Goal: Task Accomplishment & Management: Use online tool/utility

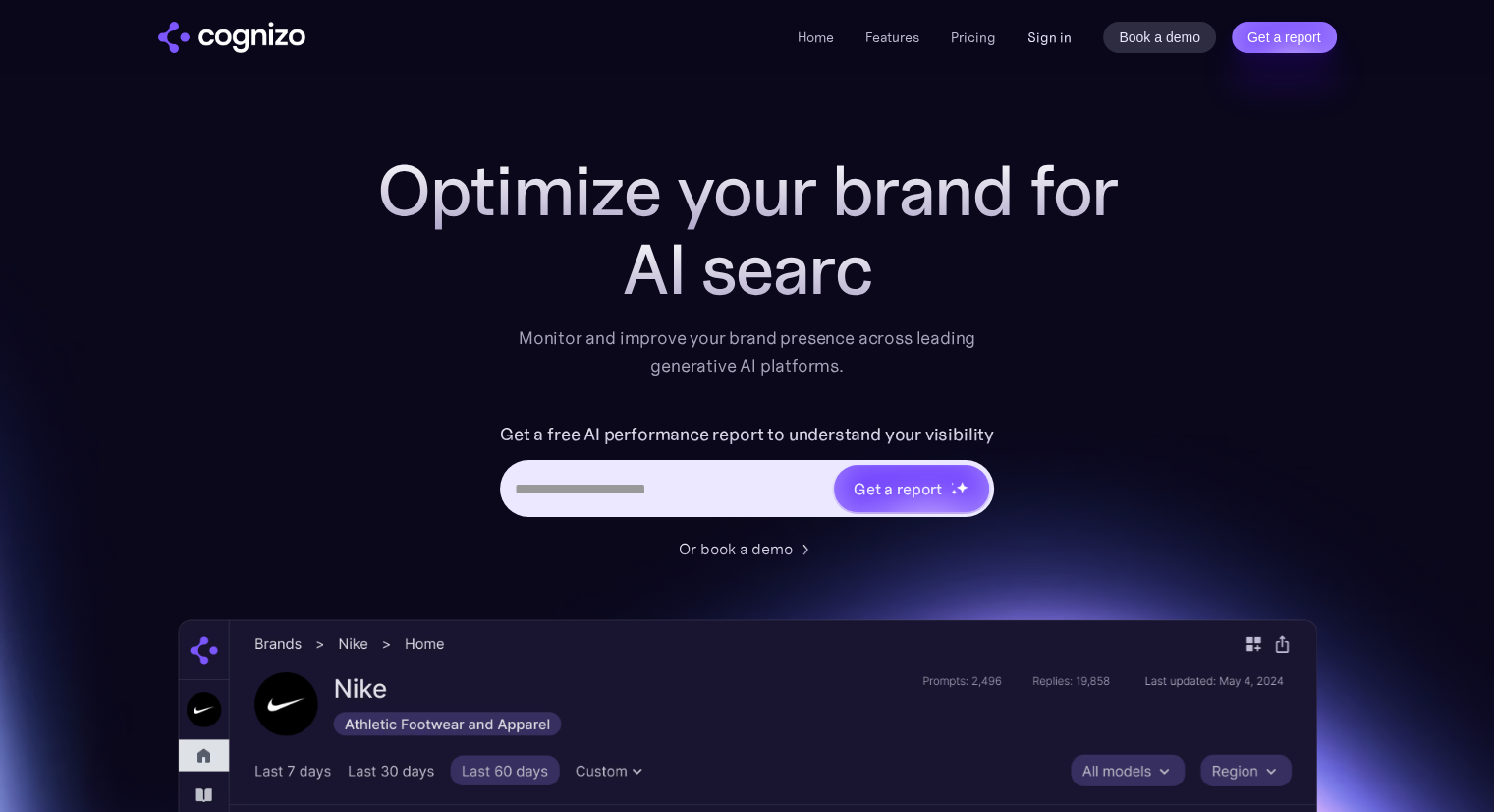
click at [1058, 48] on link "Sign in" at bounding box center [1050, 37] width 44 height 24
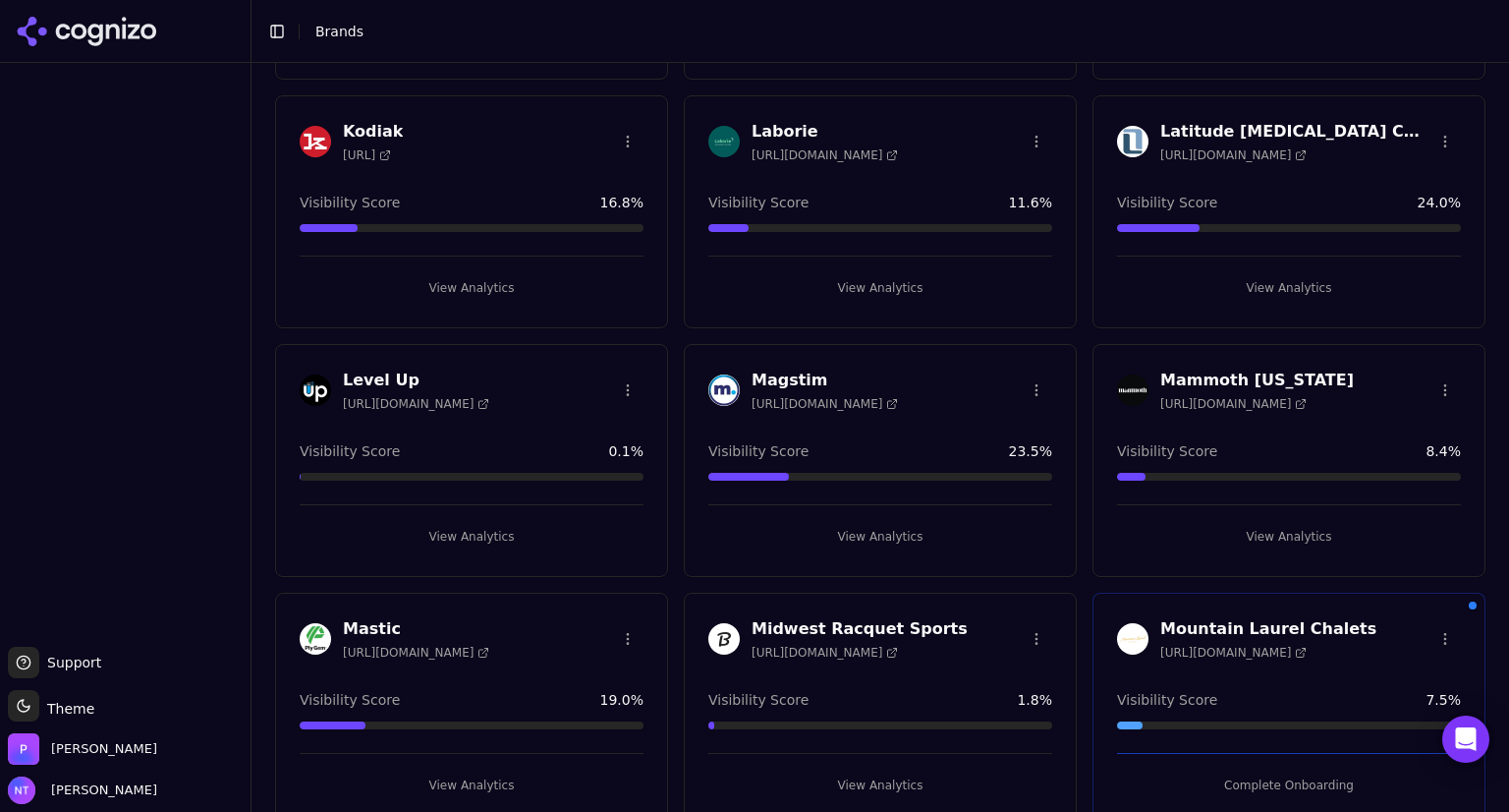
scroll to position [3022, 0]
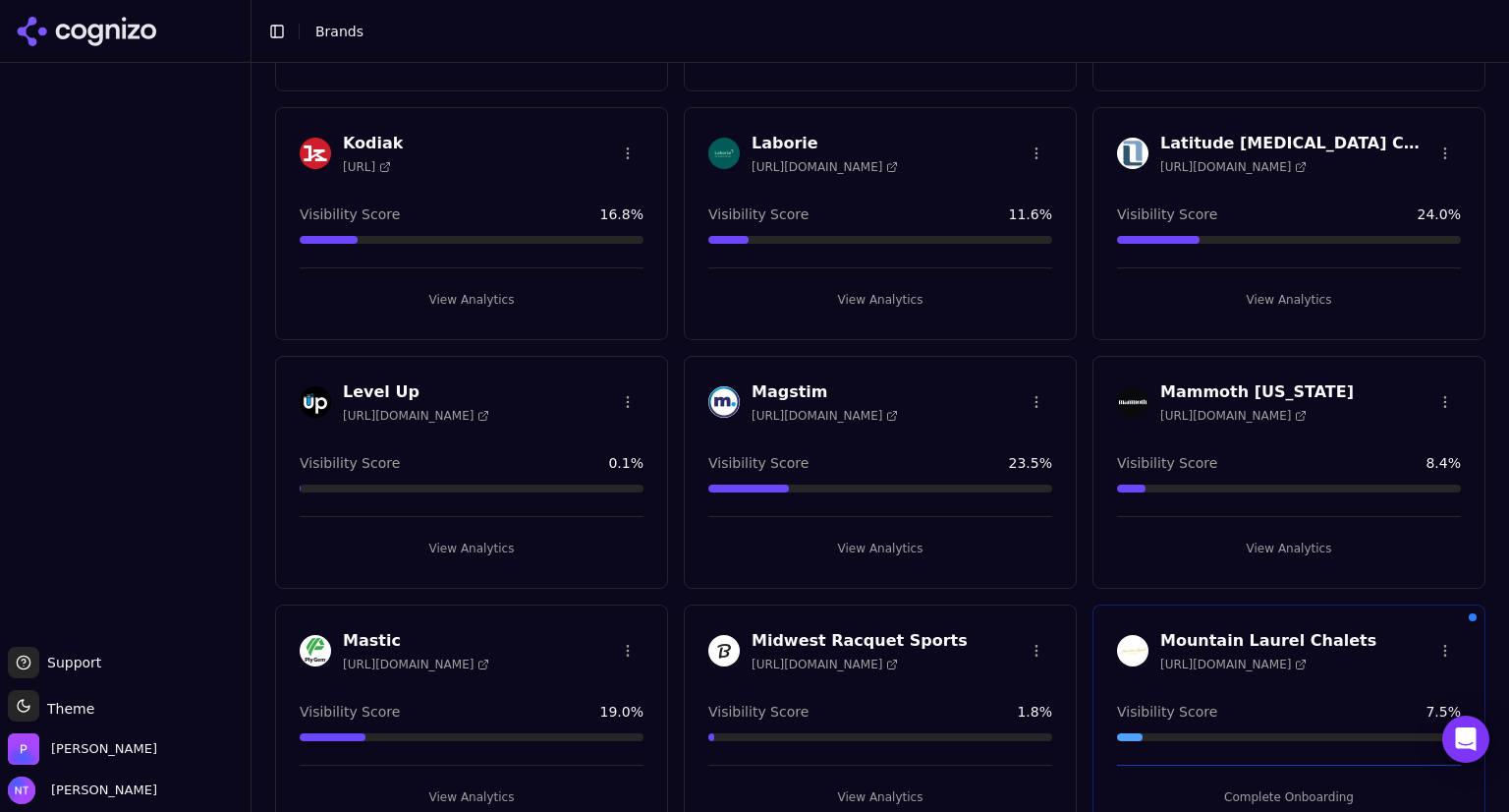
click at [1225, 380] on h3 "Mammoth [US_STATE]" at bounding box center [1257, 392] width 193 height 24
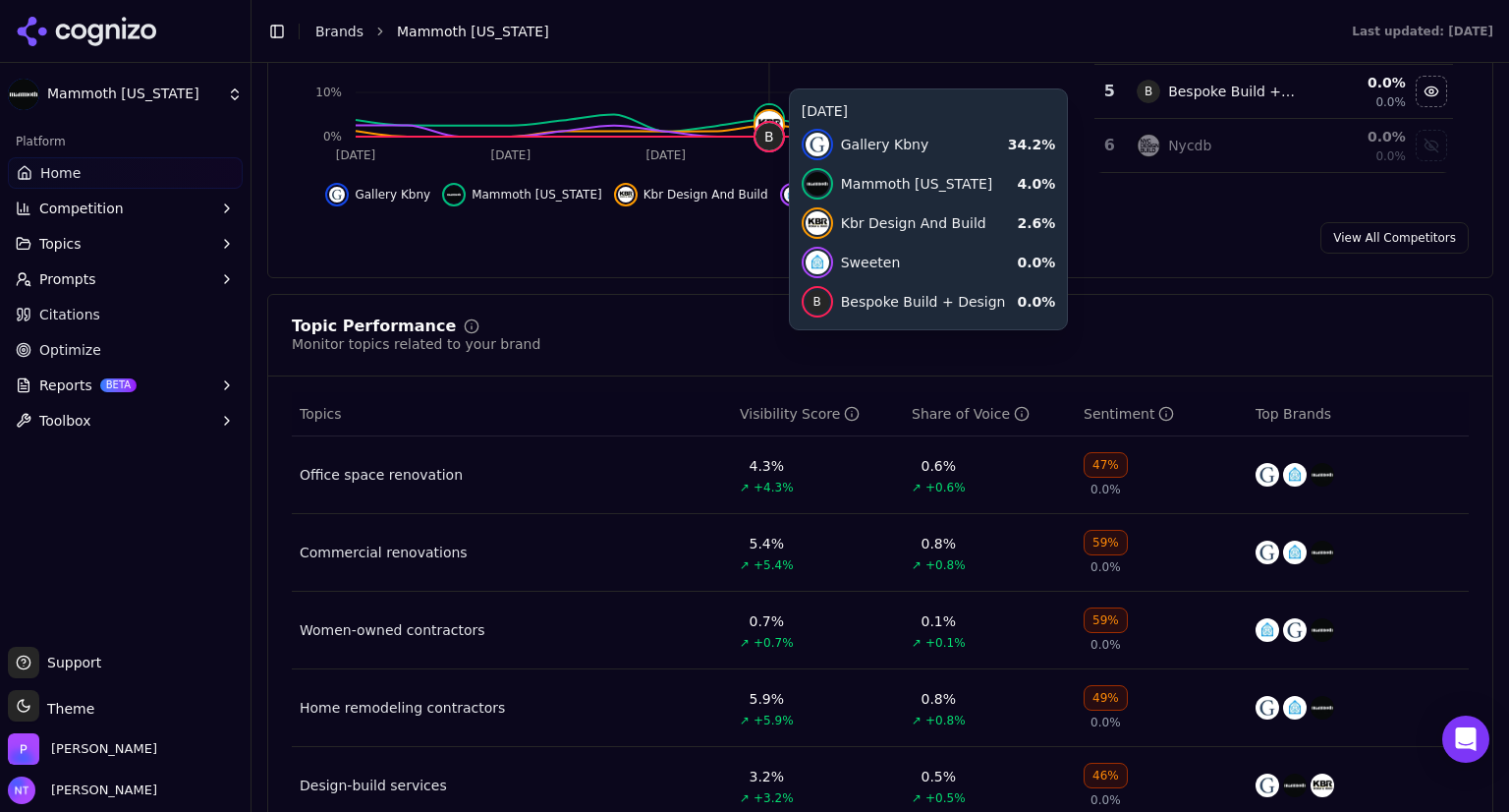
scroll to position [562, 0]
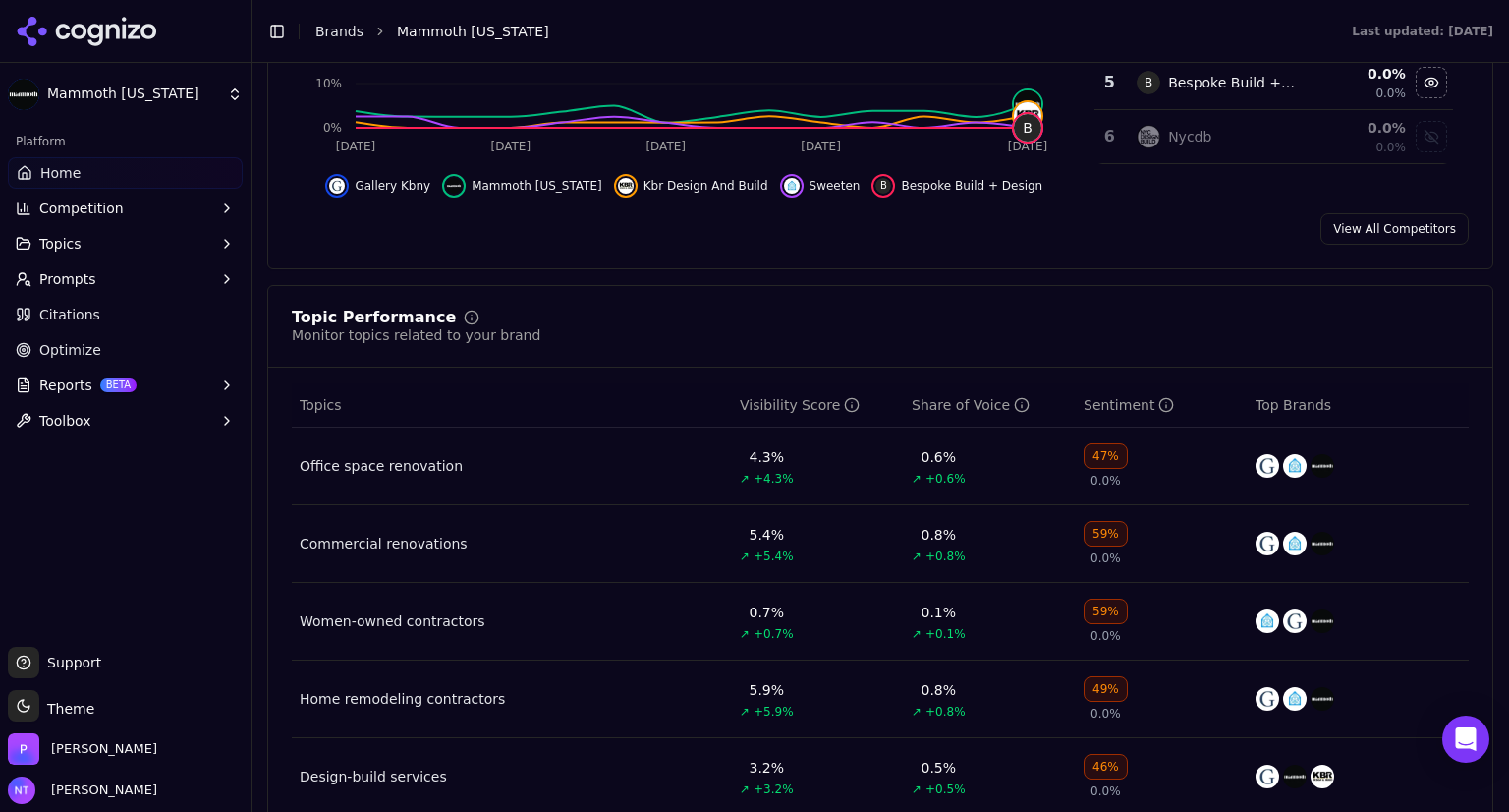
click at [91, 265] on button "Prompts" at bounding box center [125, 279] width 235 height 32
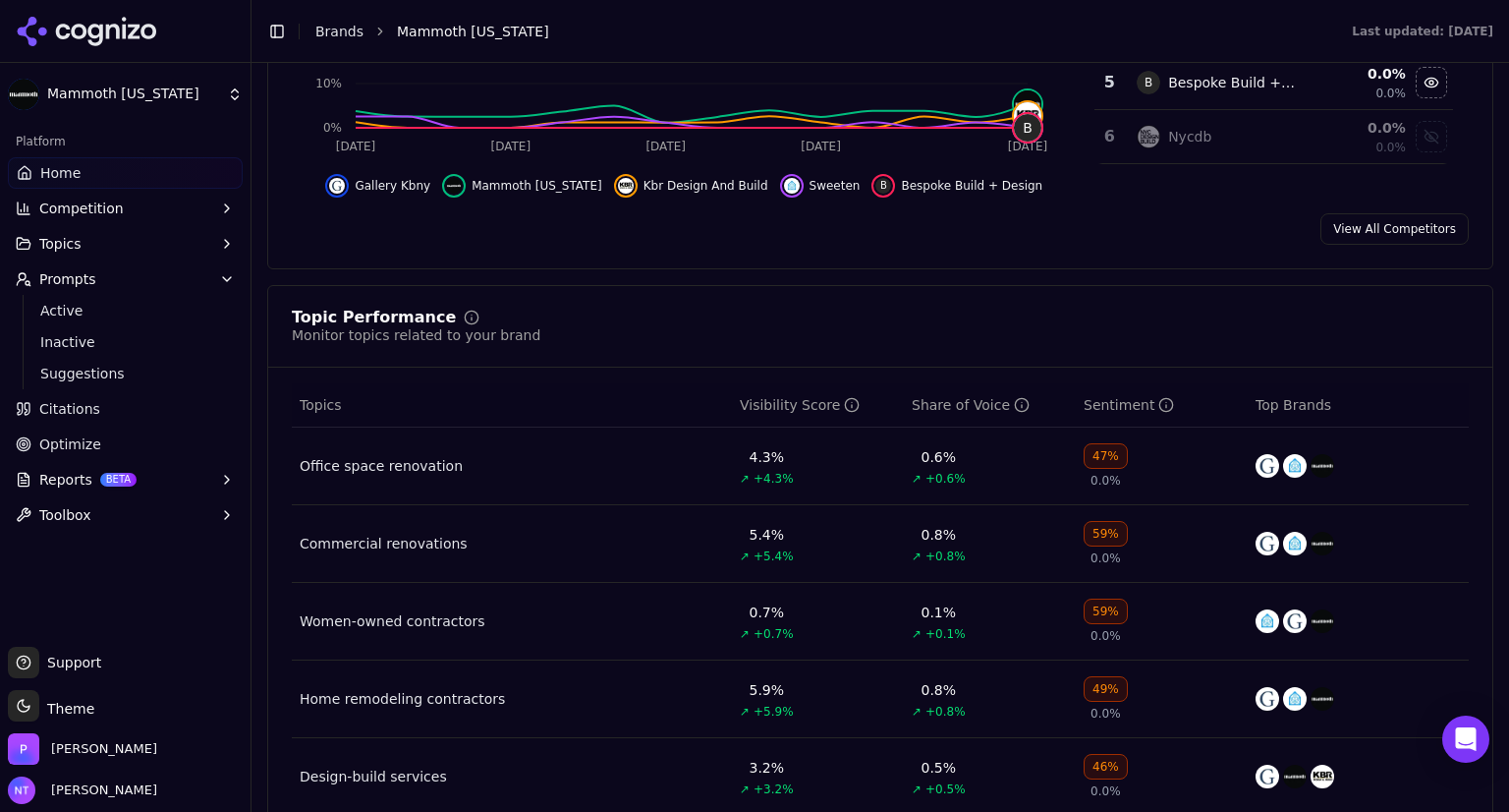
click at [85, 306] on span "Active" at bounding box center [125, 310] width 171 height 20
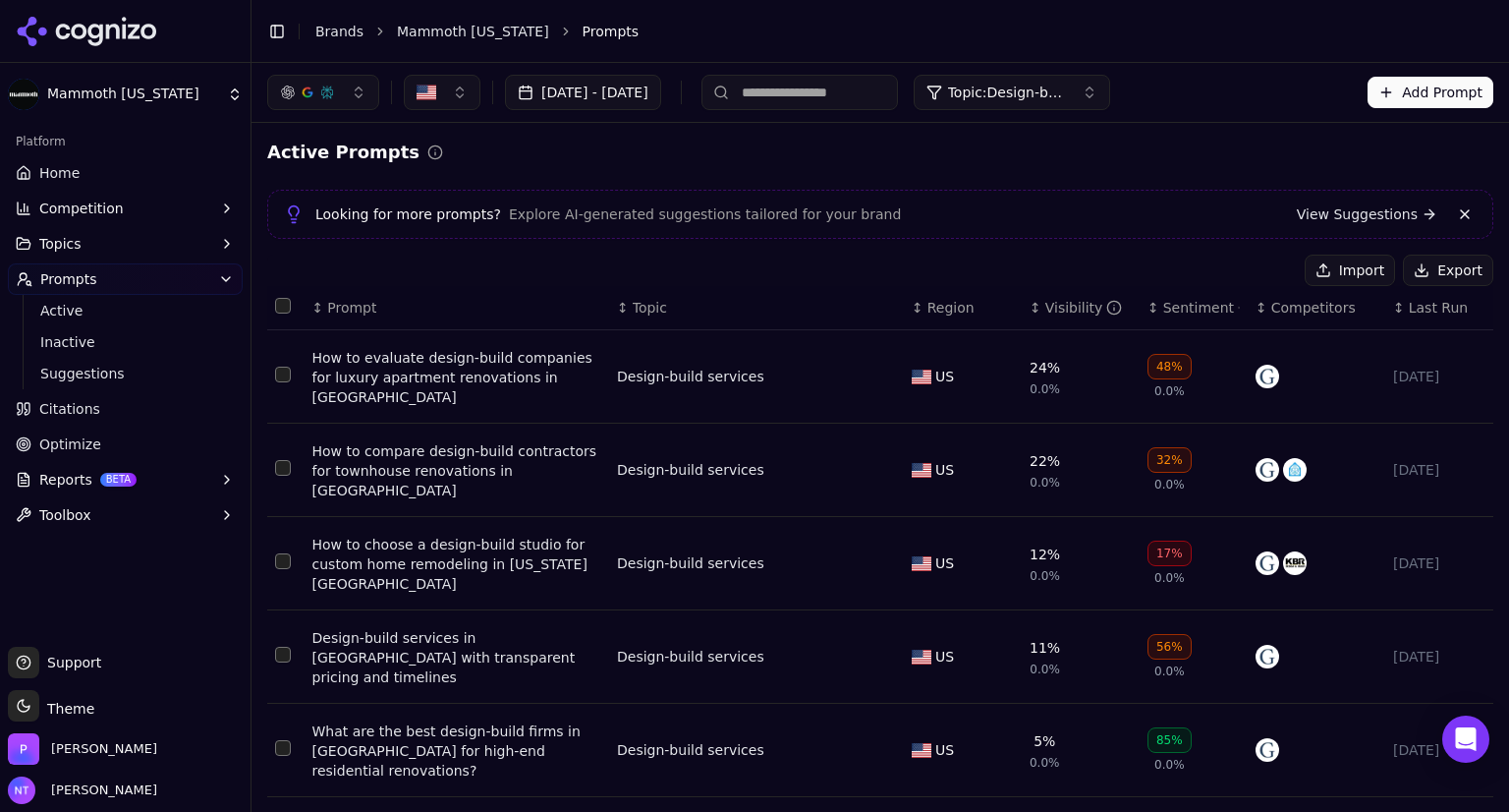
click at [867, 93] on input at bounding box center [799, 93] width 196 height 35
type input "**********"
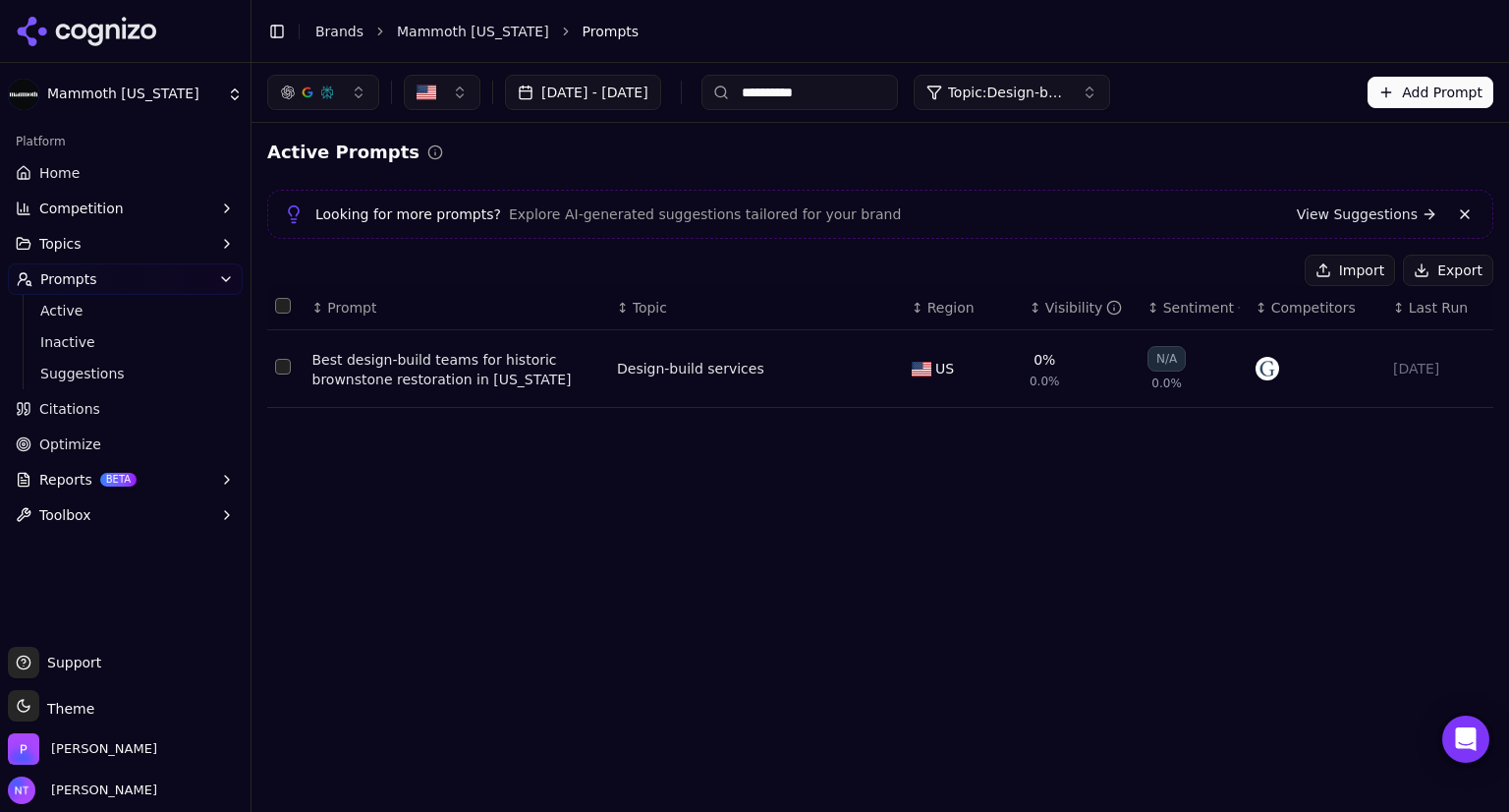
click at [487, 361] on div "Best design-build teams for historic brownstone restoration in [US_STATE]" at bounding box center [456, 370] width 289 height 39
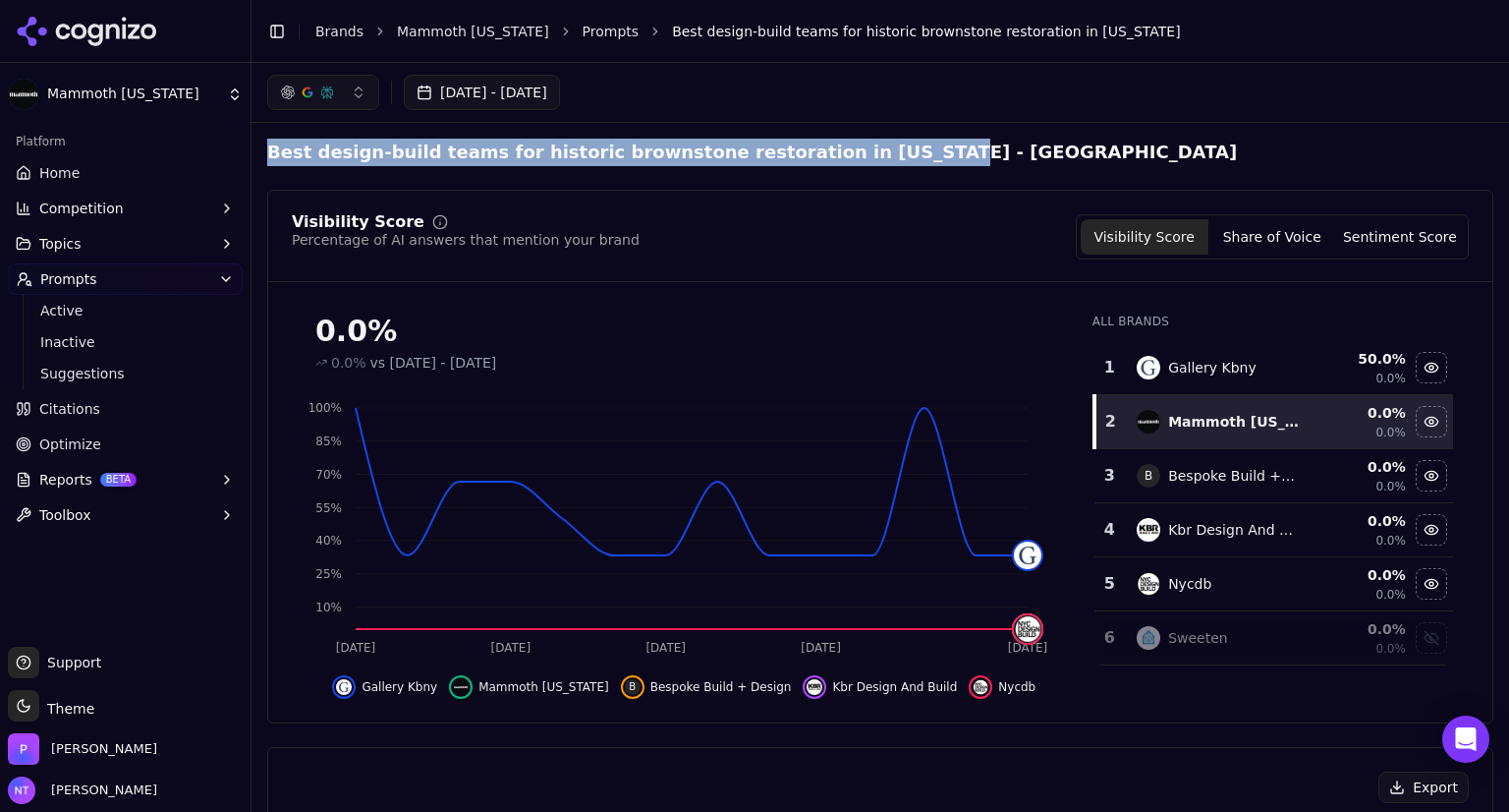
drag, startPoint x: 846, startPoint y: 156, endPoint x: 259, endPoint y: 150, distance: 587.0
copy h2 "Best design-build teams for historic brownstone restoration in [US_STATE]"
click at [83, 306] on span "Active" at bounding box center [125, 310] width 171 height 20
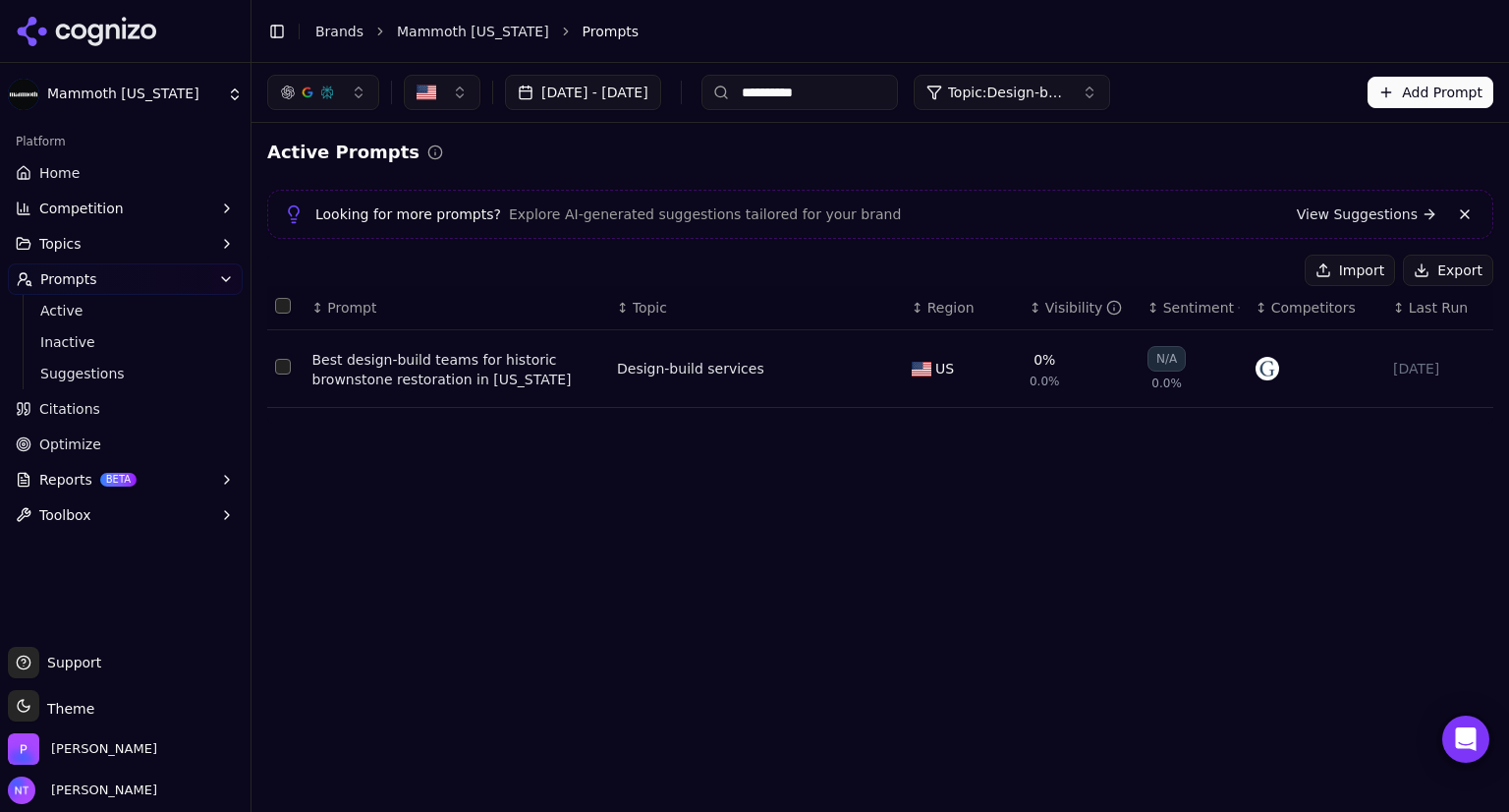
drag, startPoint x: 883, startPoint y: 87, endPoint x: 852, endPoint y: 89, distance: 31.1
click at [852, 89] on input "**********" at bounding box center [799, 93] width 196 height 35
click at [803, 485] on div "**********" at bounding box center [880, 438] width 1258 height 749
click at [1058, 85] on span "Topic: Design-build services" at bounding box center [1007, 93] width 118 height 20
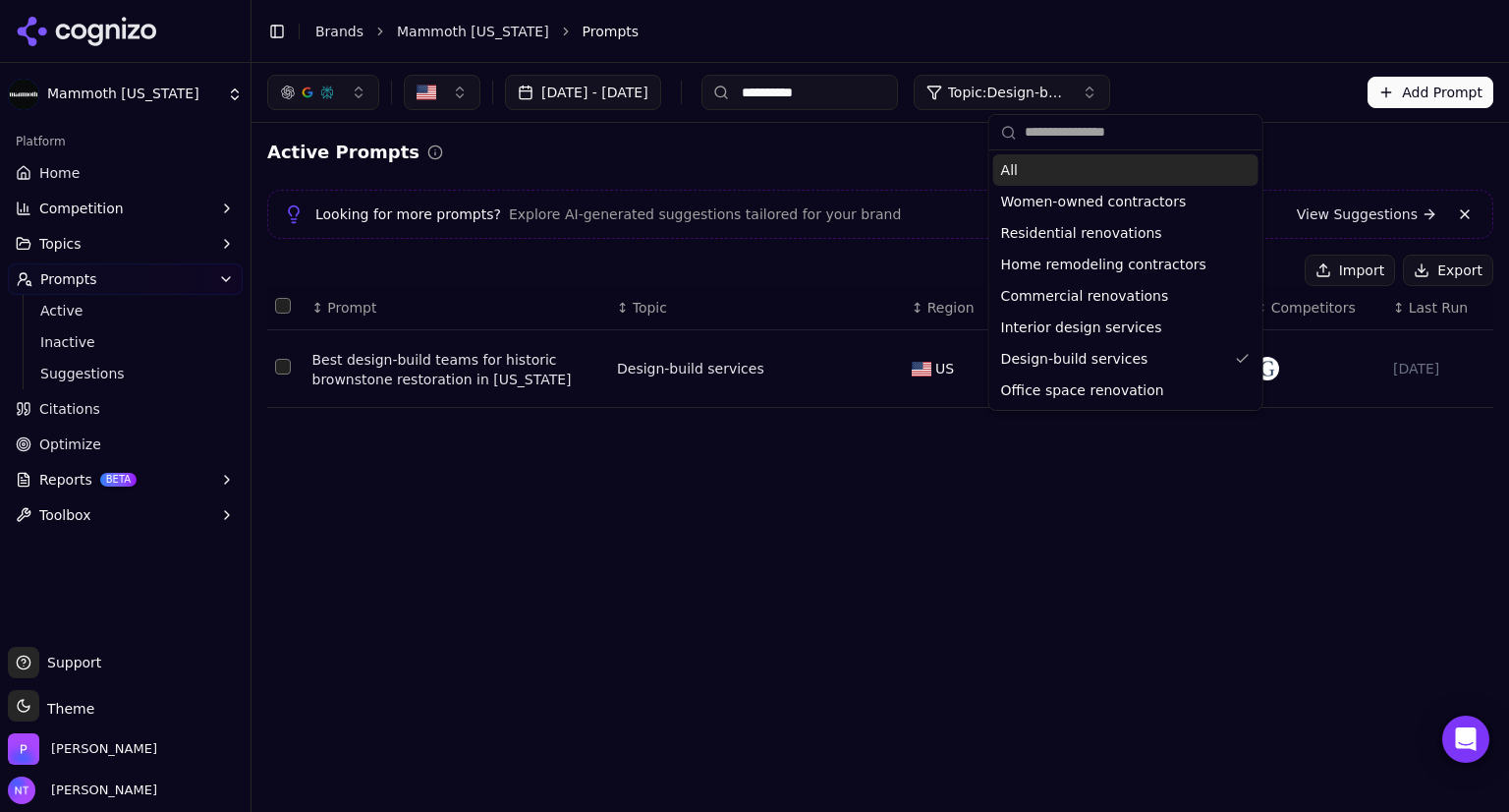
click at [1026, 174] on div "All" at bounding box center [1126, 170] width 265 height 32
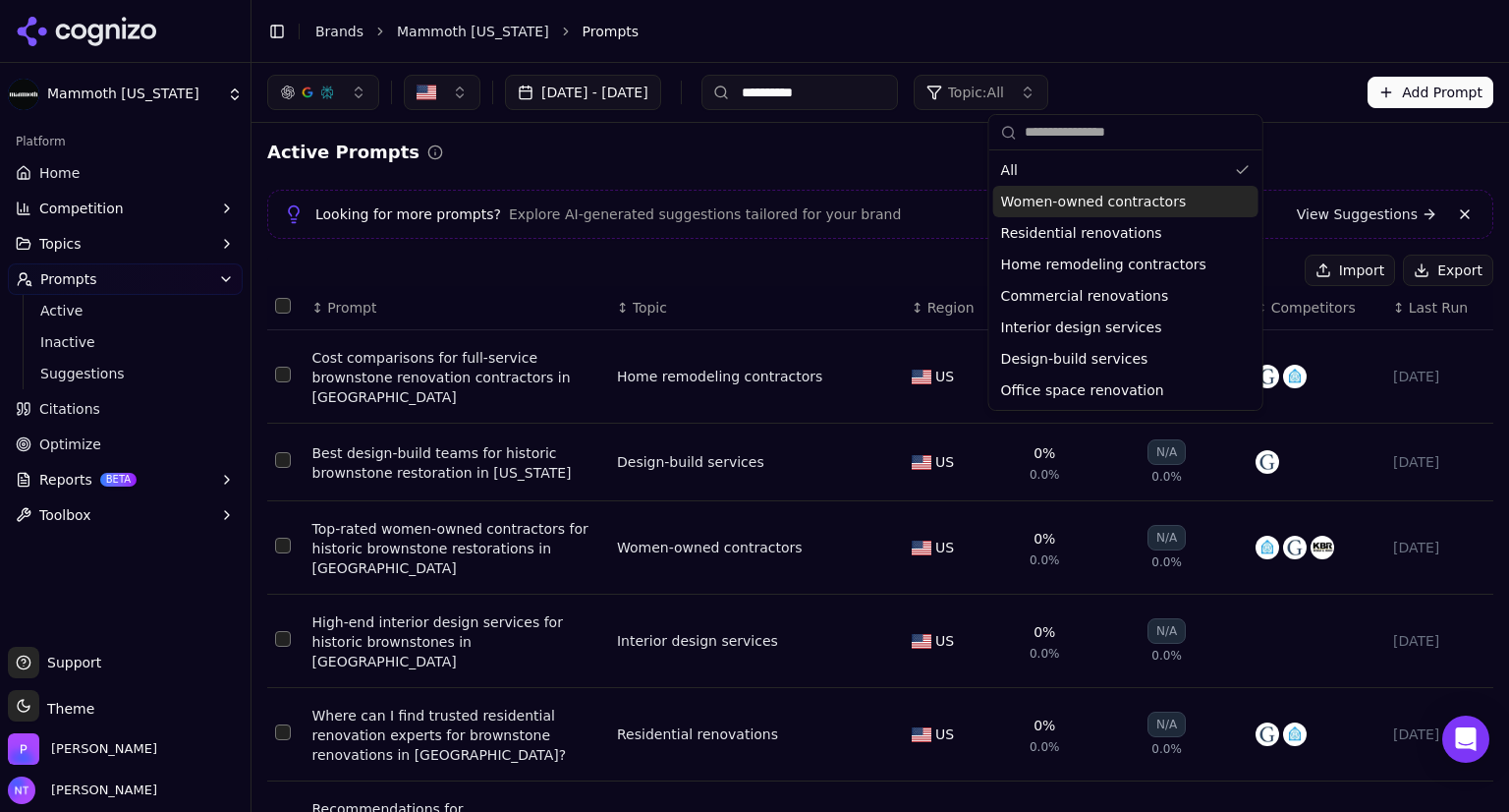
click at [838, 251] on div "Active Prompts Looking for more prompts? Explore AI-generated suggestions tailo…" at bounding box center [880, 571] width 1226 height 864
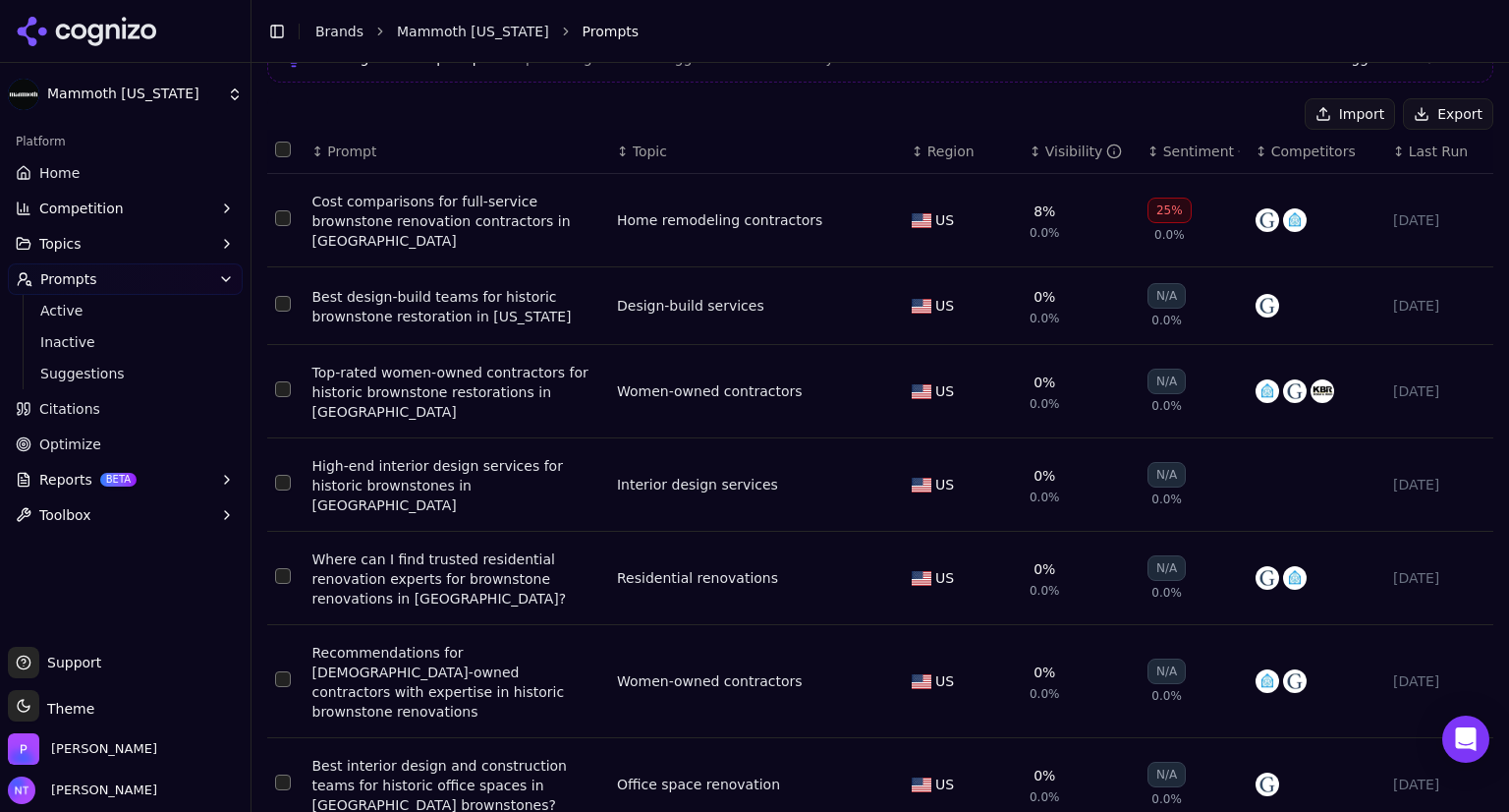
scroll to position [158, 0]
click at [838, 251] on td "Home remodeling contractors" at bounding box center [756, 219] width 295 height 94
click at [1453, 105] on button "Export" at bounding box center [1449, 113] width 91 height 32
